Goal: Task Accomplishment & Management: Use online tool/utility

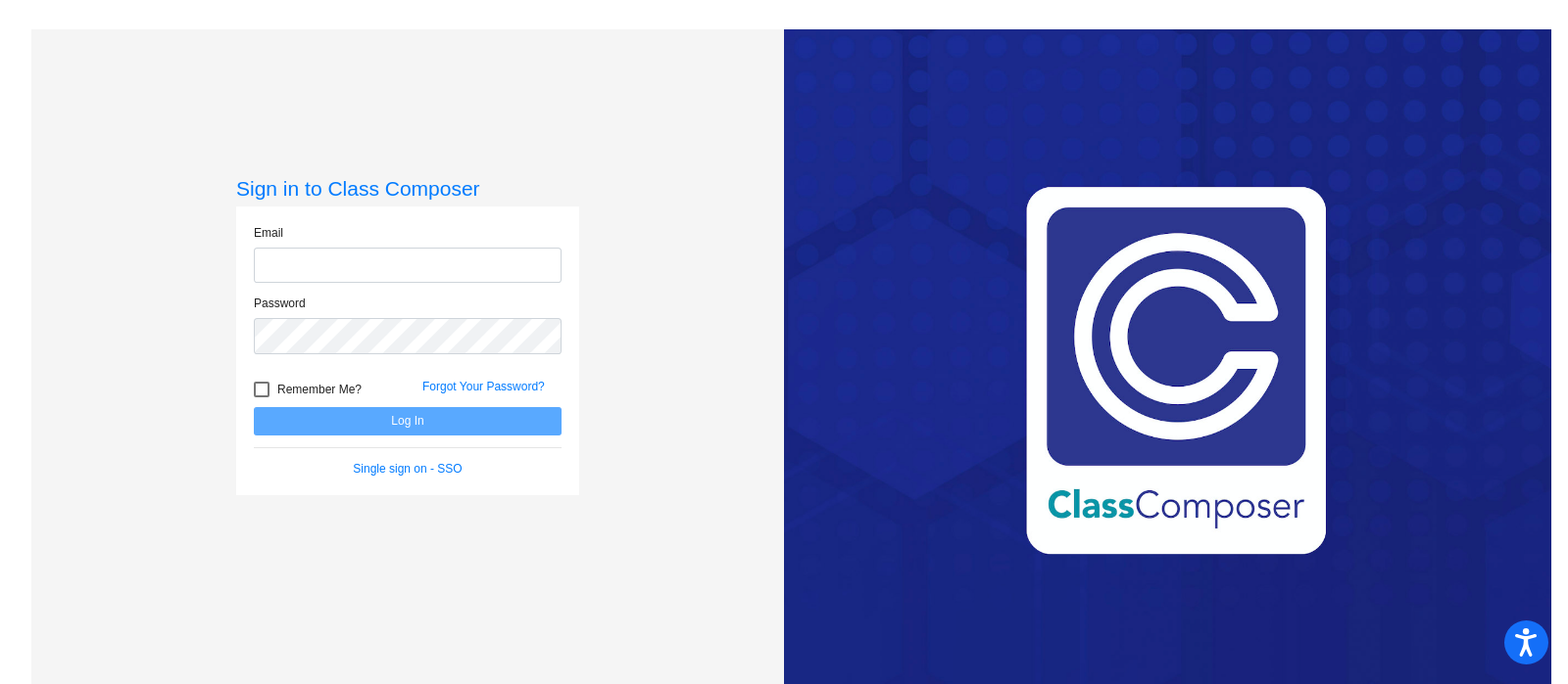
type input "[EMAIL_ADDRESS][DOMAIN_NAME]"
click at [399, 421] on button "Log In" at bounding box center [407, 422] width 308 height 29
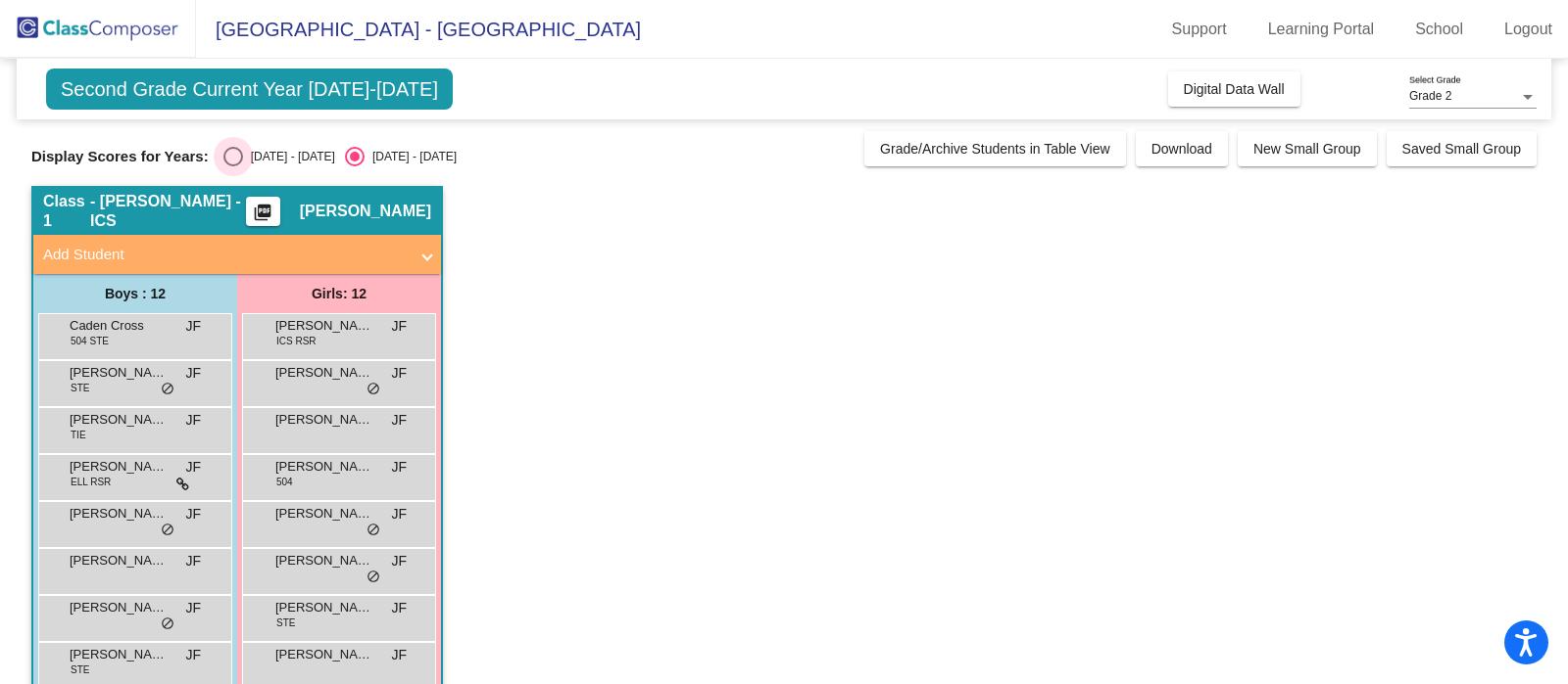
click at [235, 152] on div "Select an option" at bounding box center [234, 156] width 20 height 20
click at [233, 166] on input "[DATE] - [DATE]" at bounding box center [232, 166] width 1 height 1
radio input "true"
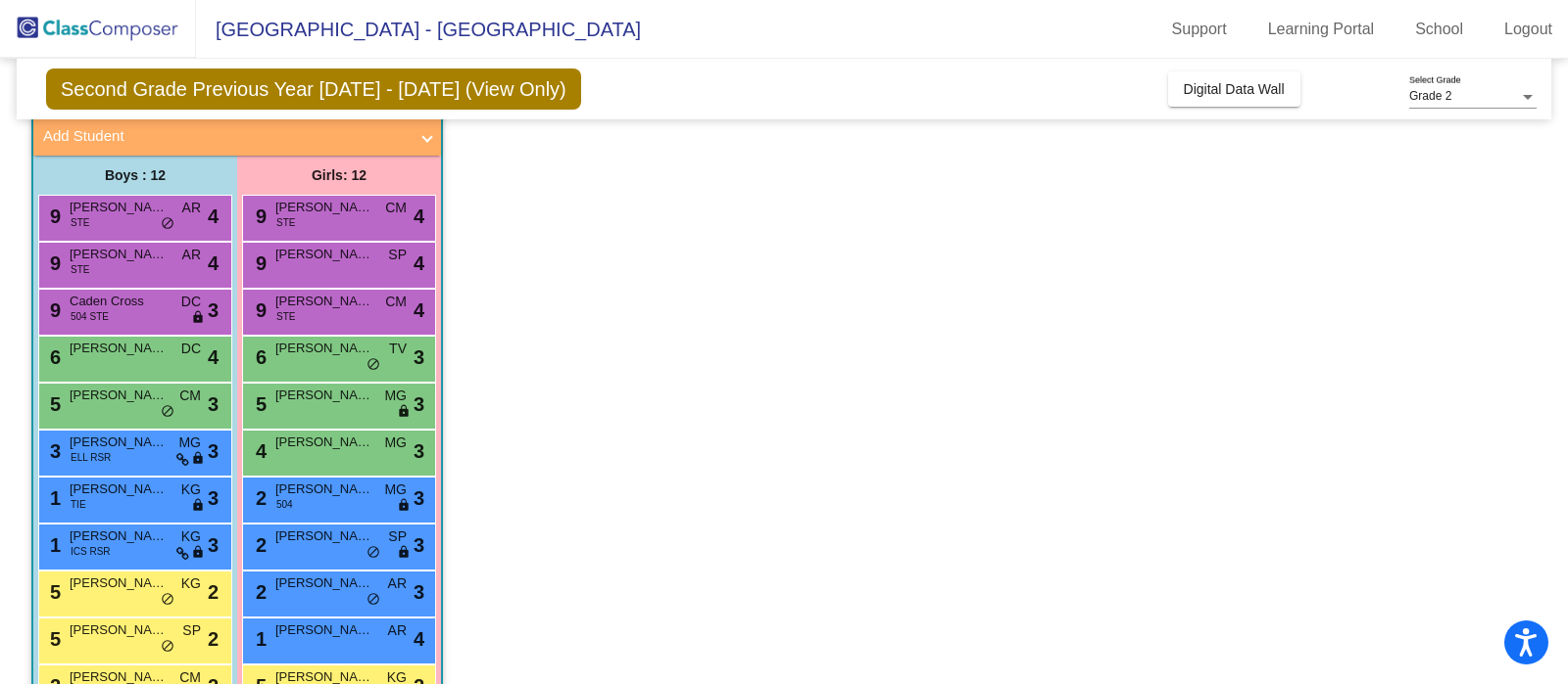
scroll to position [224, 0]
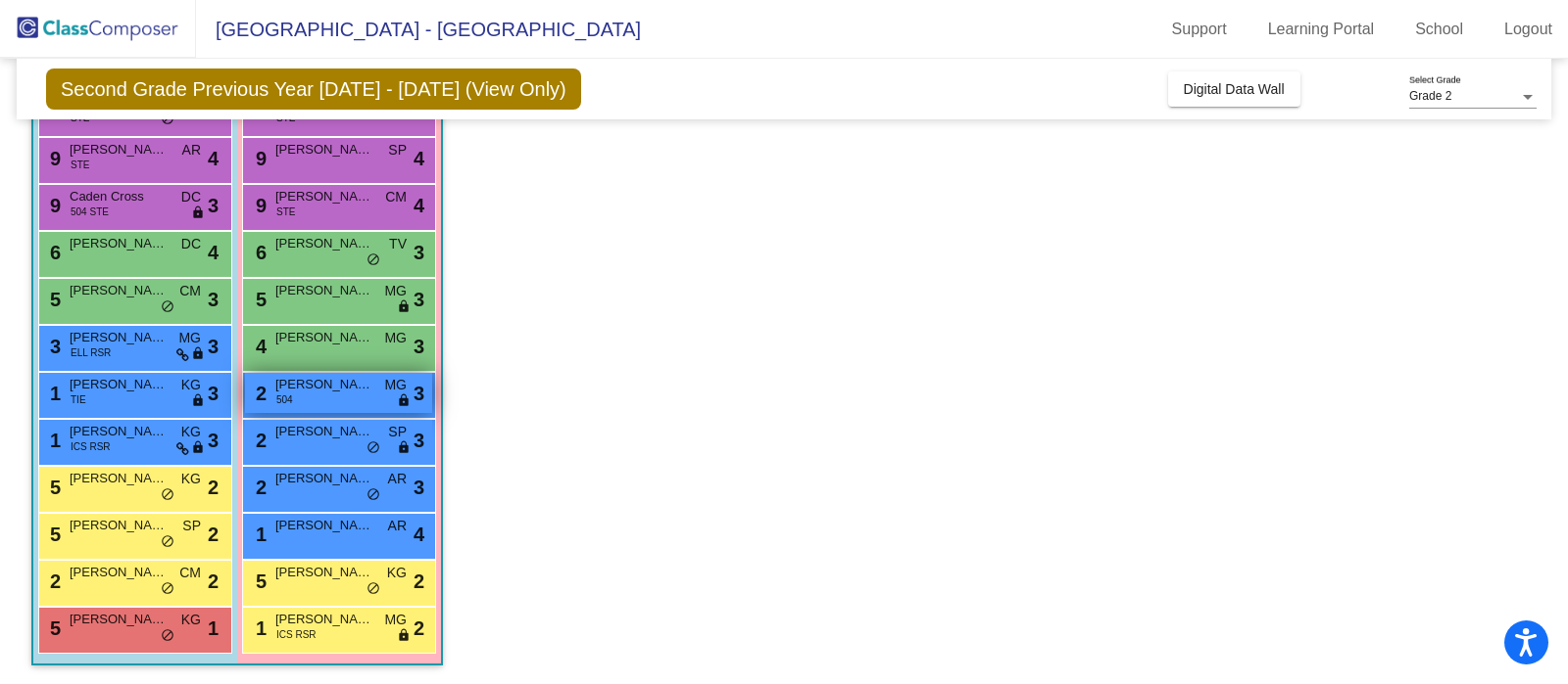
click at [342, 399] on div "2 [PERSON_NAME] 504 MG lock do_not_disturb_alt 3" at bounding box center [338, 393] width 187 height 41
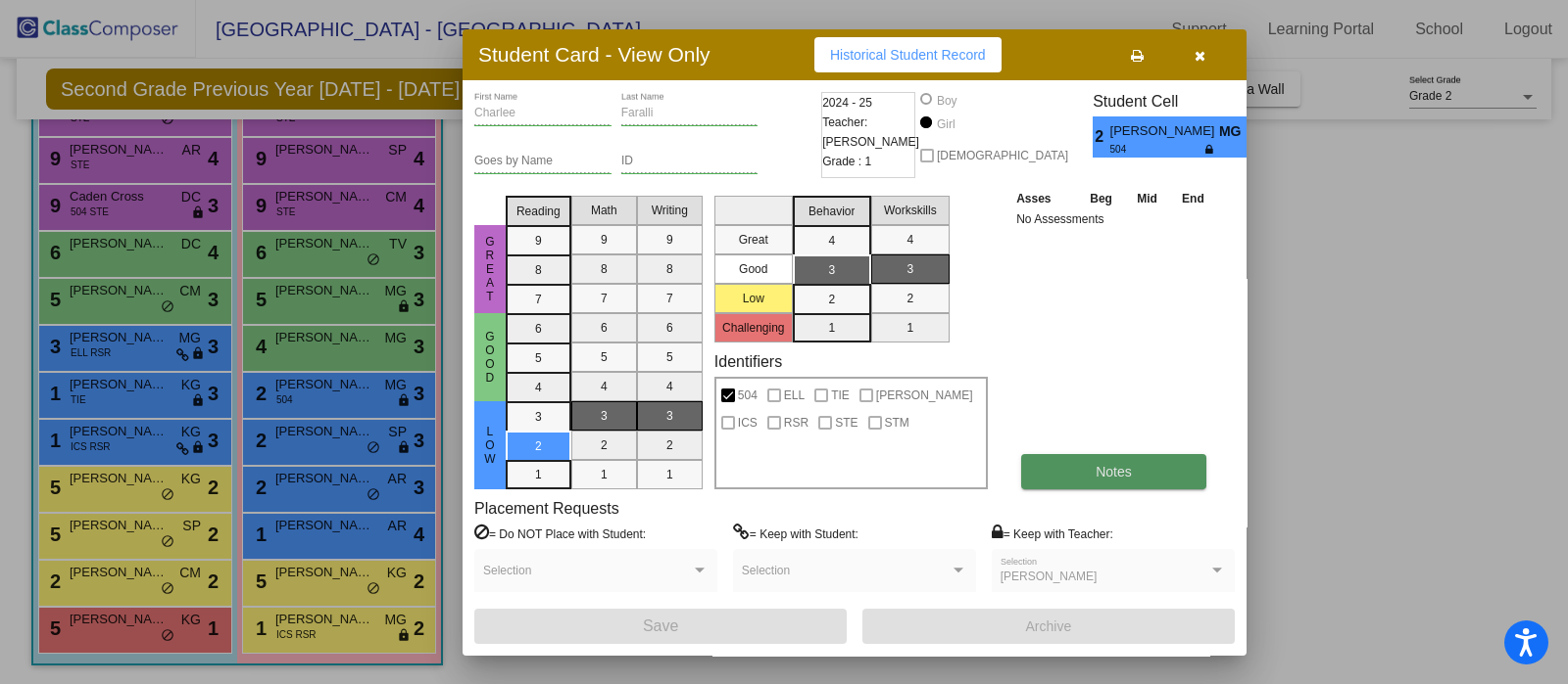
click at [1146, 479] on button "Notes" at bounding box center [1113, 472] width 185 height 36
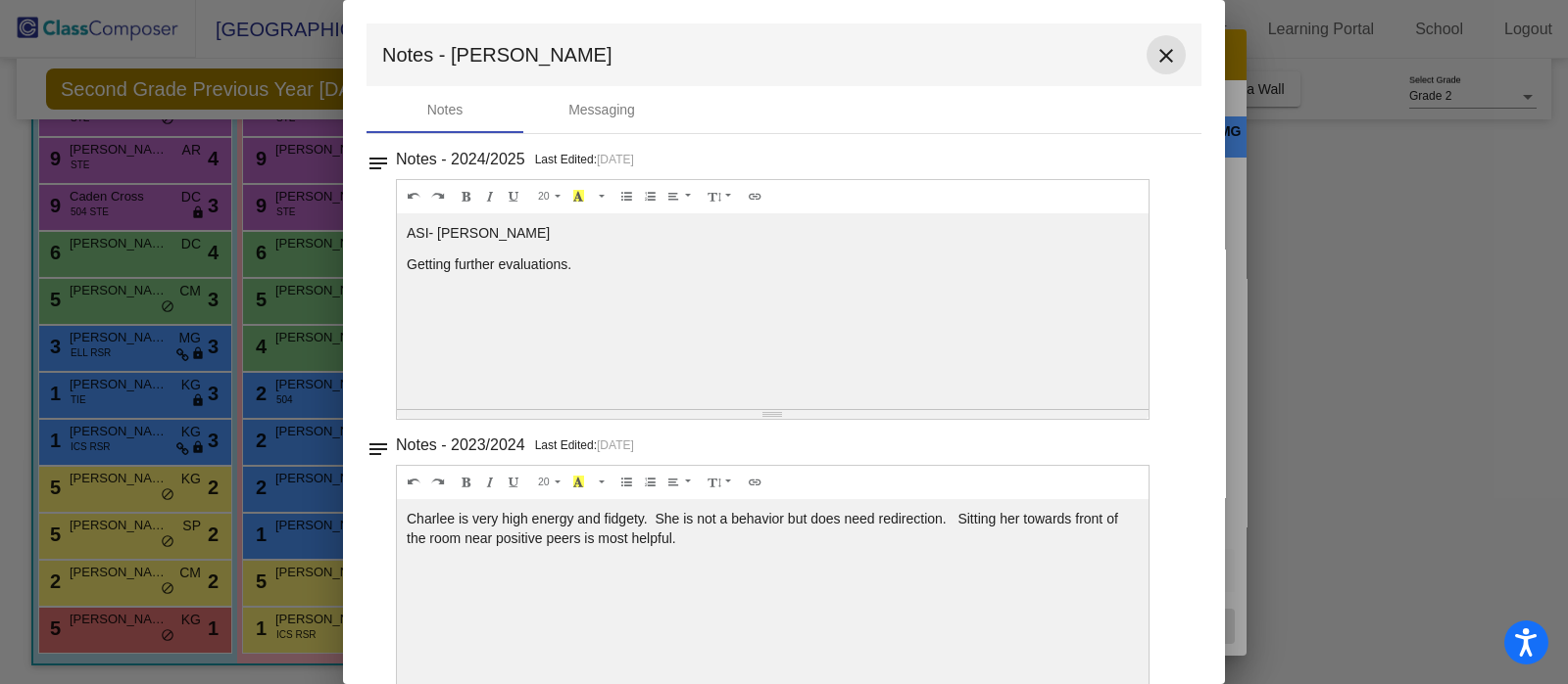
click at [1154, 50] on mat-icon "close" at bounding box center [1166, 56] width 24 height 24
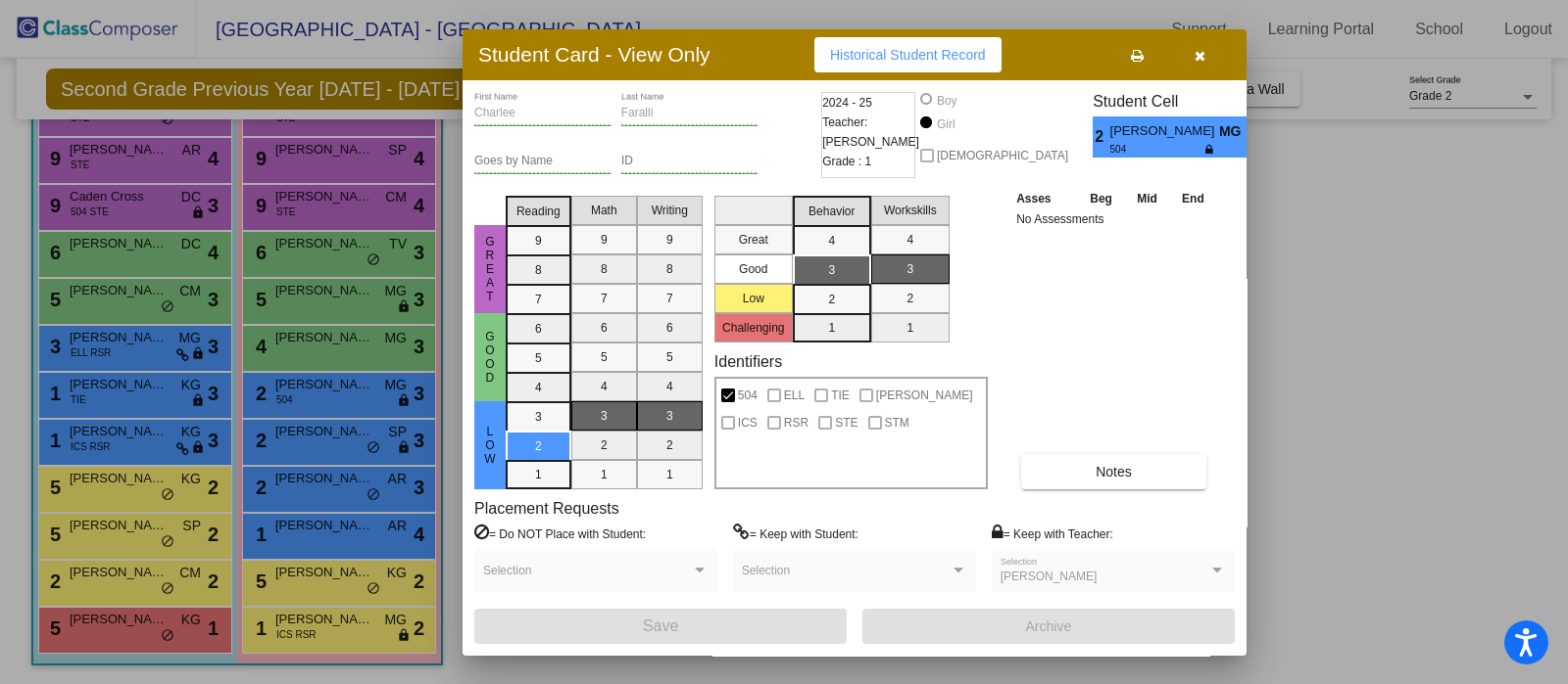
click at [330, 493] on div at bounding box center [784, 342] width 1568 height 684
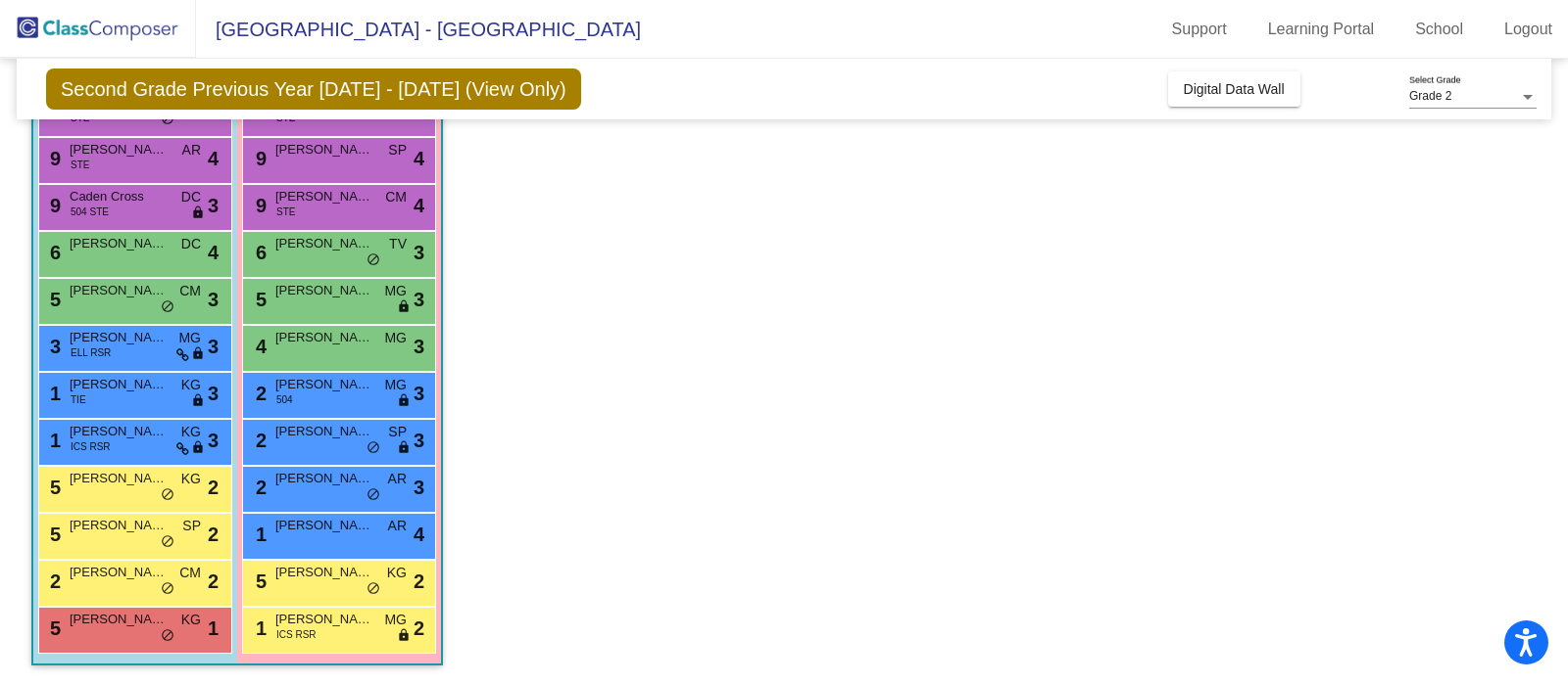
click at [330, 493] on div "2 [PERSON_NAME] AR lock do_not_disturb_alt 3" at bounding box center [338, 487] width 187 height 41
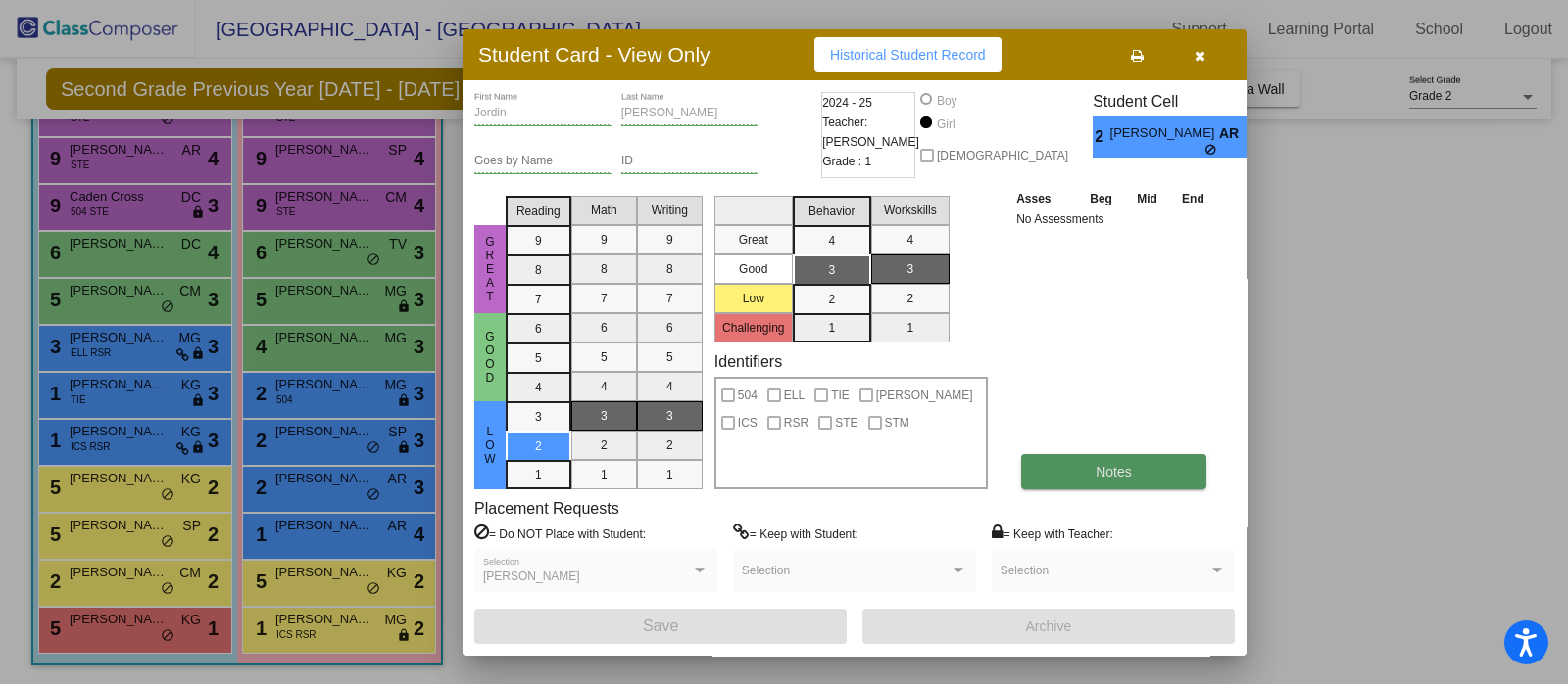
click at [1113, 456] on button "Notes" at bounding box center [1113, 472] width 185 height 36
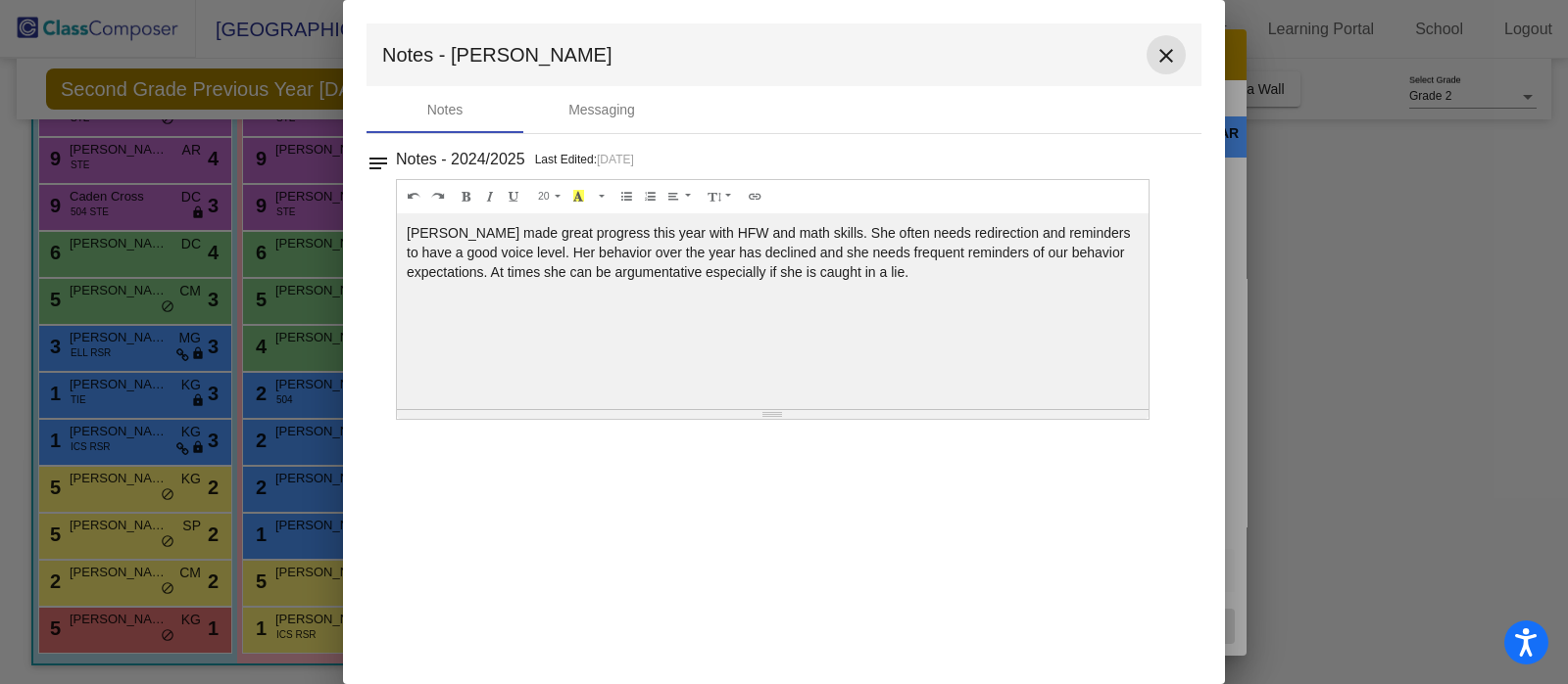
click at [1167, 54] on mat-icon "close" at bounding box center [1166, 56] width 24 height 24
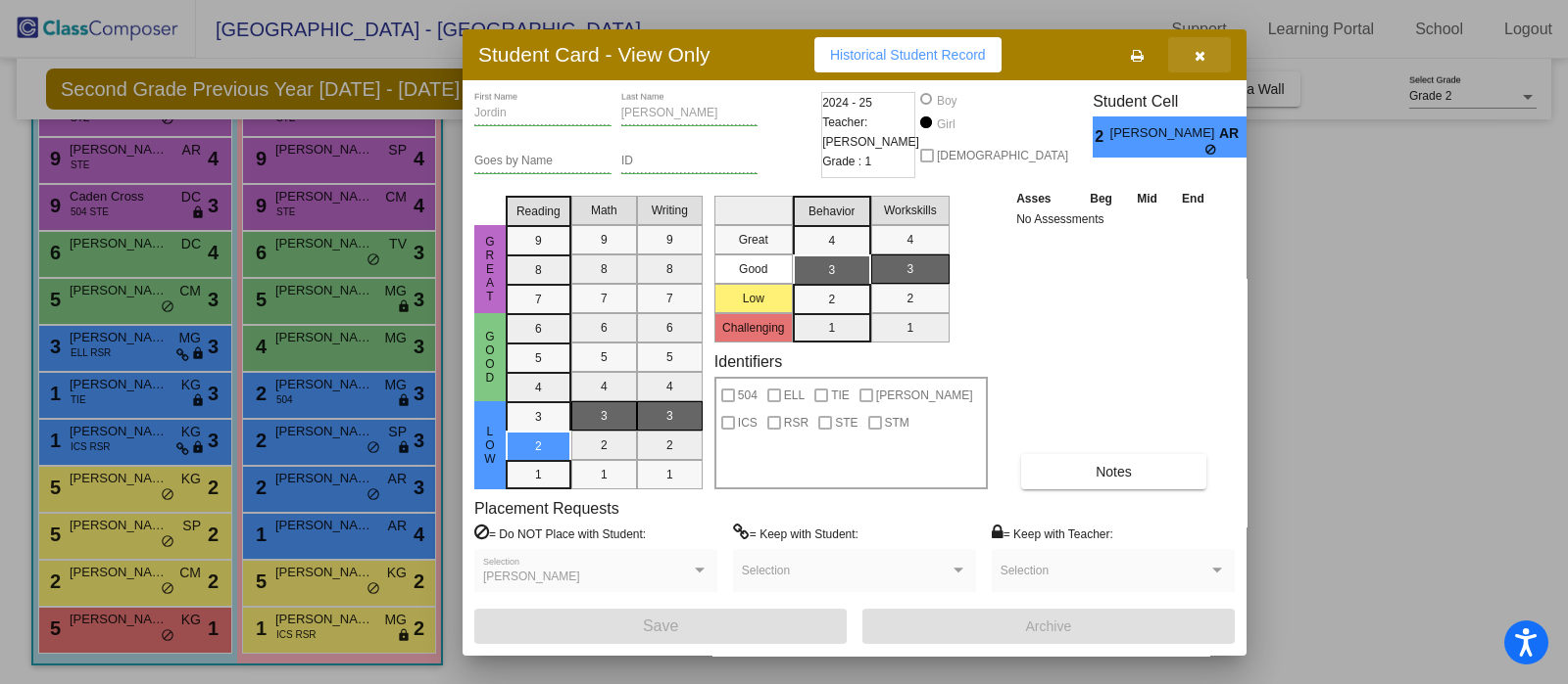
click at [1200, 55] on icon "button" at bounding box center [1200, 55] width 11 height 14
